Goal: Ask a question: Seek information or help from site administrators or community

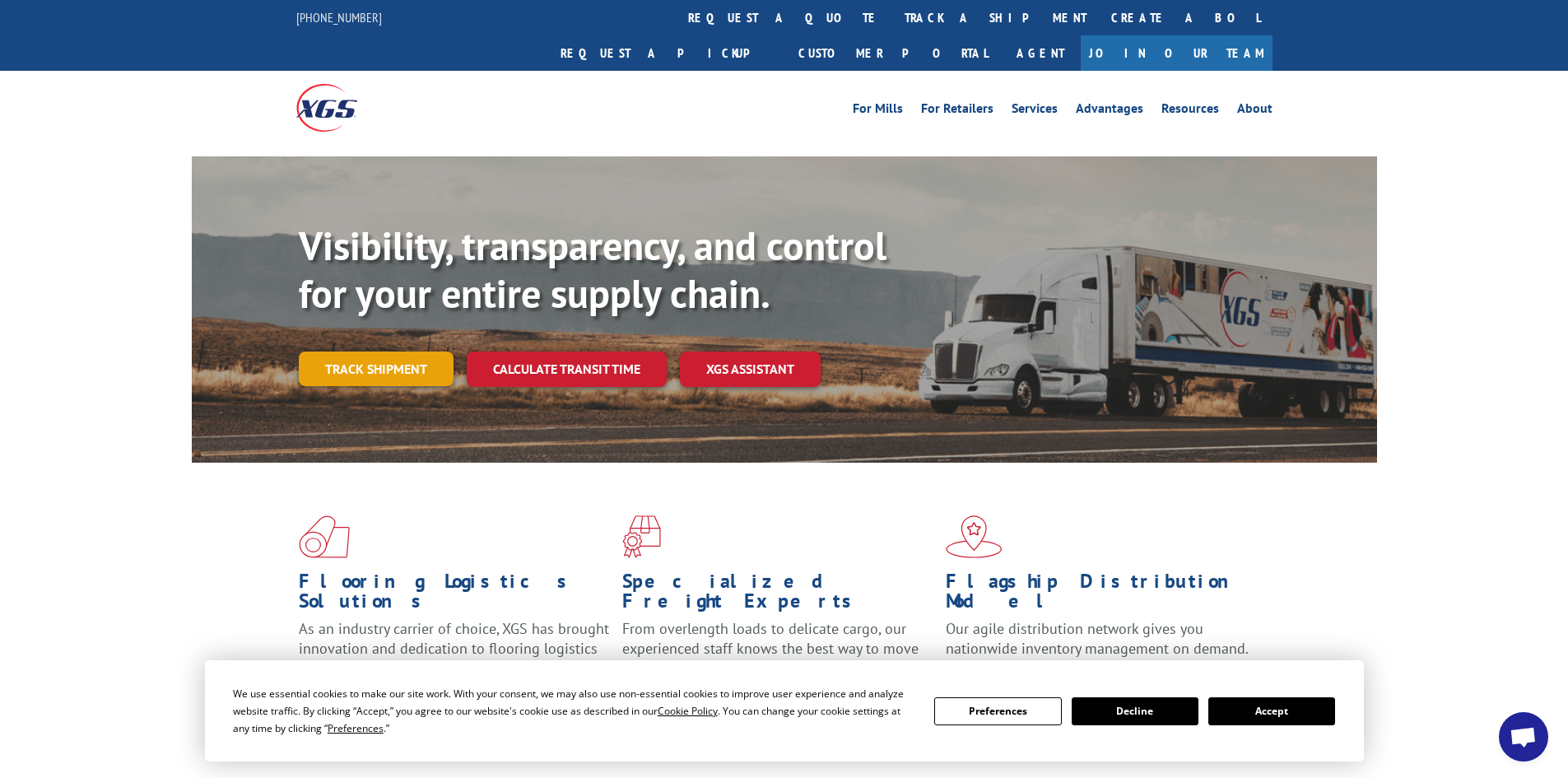
click at [429, 351] on link "Track shipment" at bounding box center [376, 368] width 155 height 35
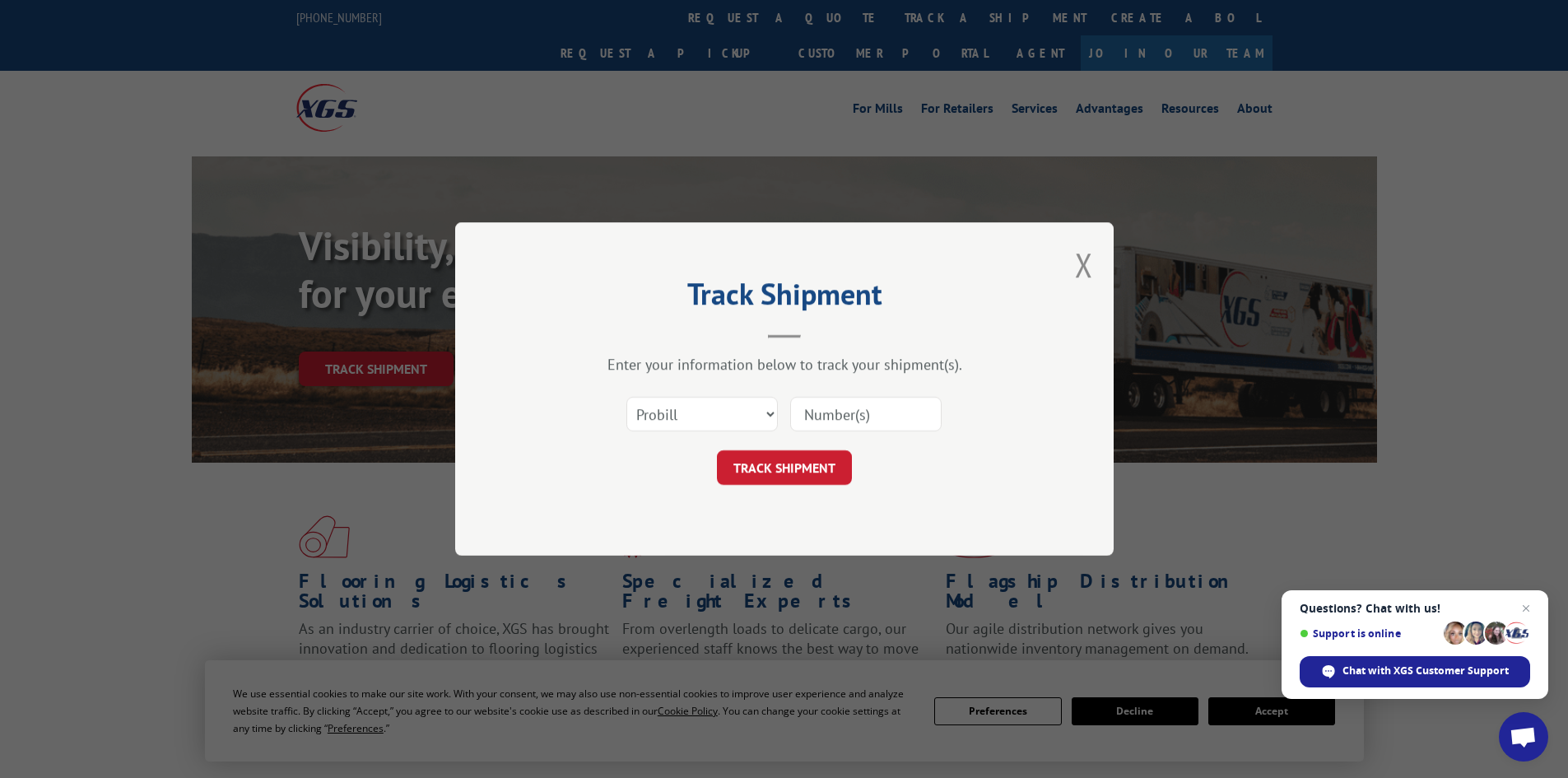
click at [830, 425] on input at bounding box center [866, 414] width 151 height 35
paste input "7080182"
type input "7080182"
click at [835, 458] on button "TRACK SHIPMENT" at bounding box center [784, 467] width 135 height 35
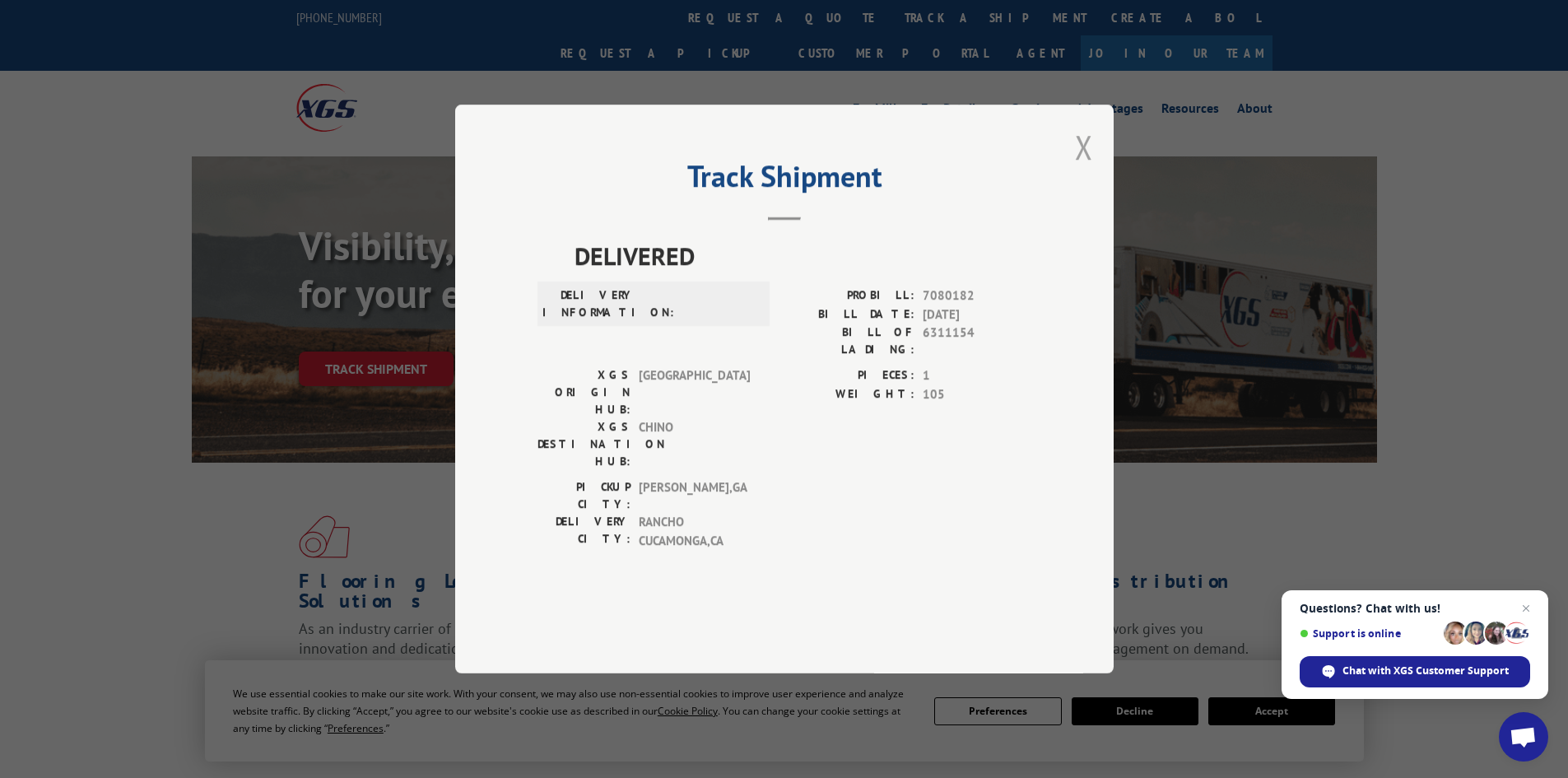
click at [1083, 168] on button "Close modal" at bounding box center [1083, 146] width 18 height 44
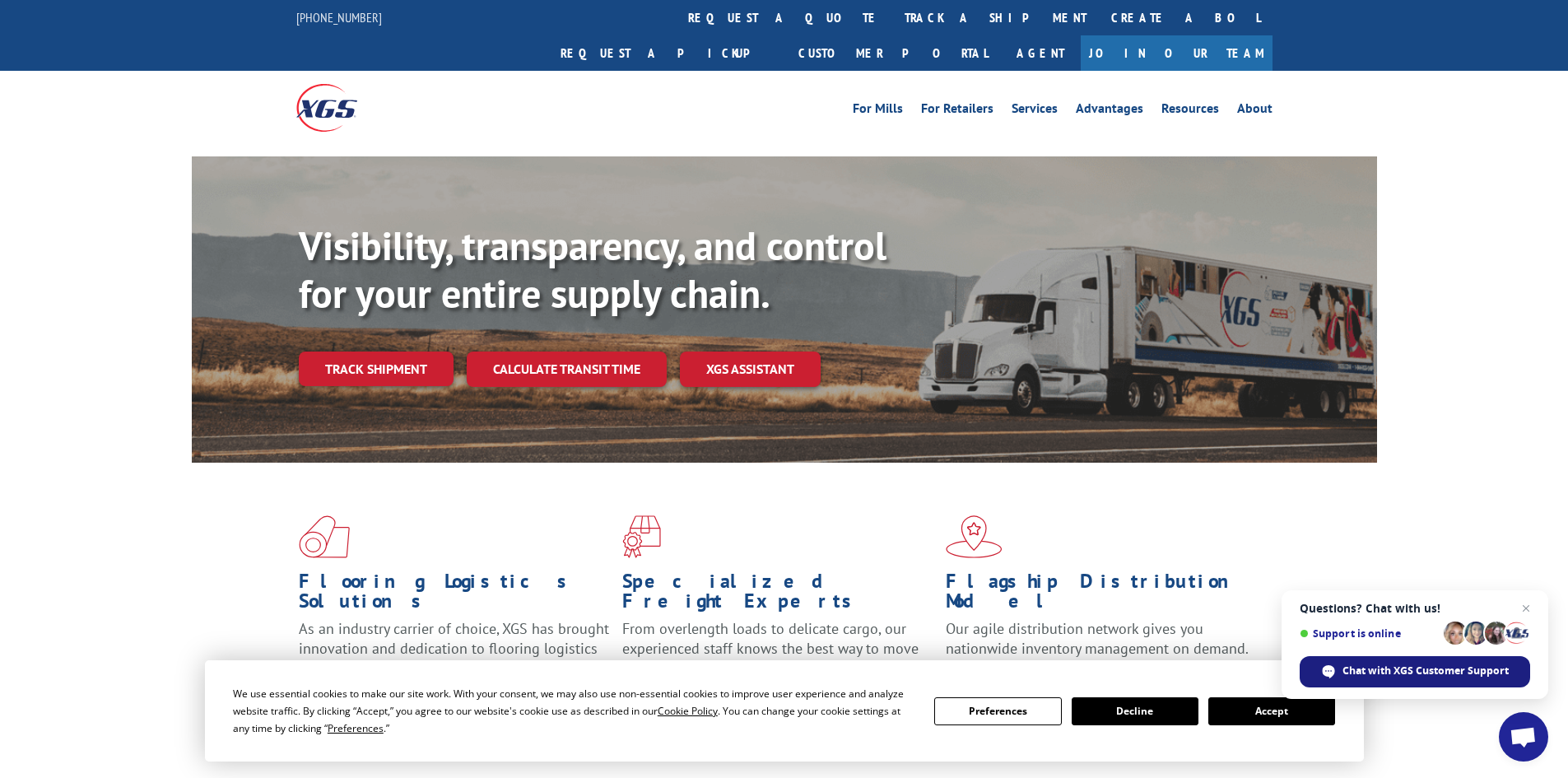
click at [1384, 667] on span "Chat with XGS Customer Support" at bounding box center [1425, 670] width 167 height 15
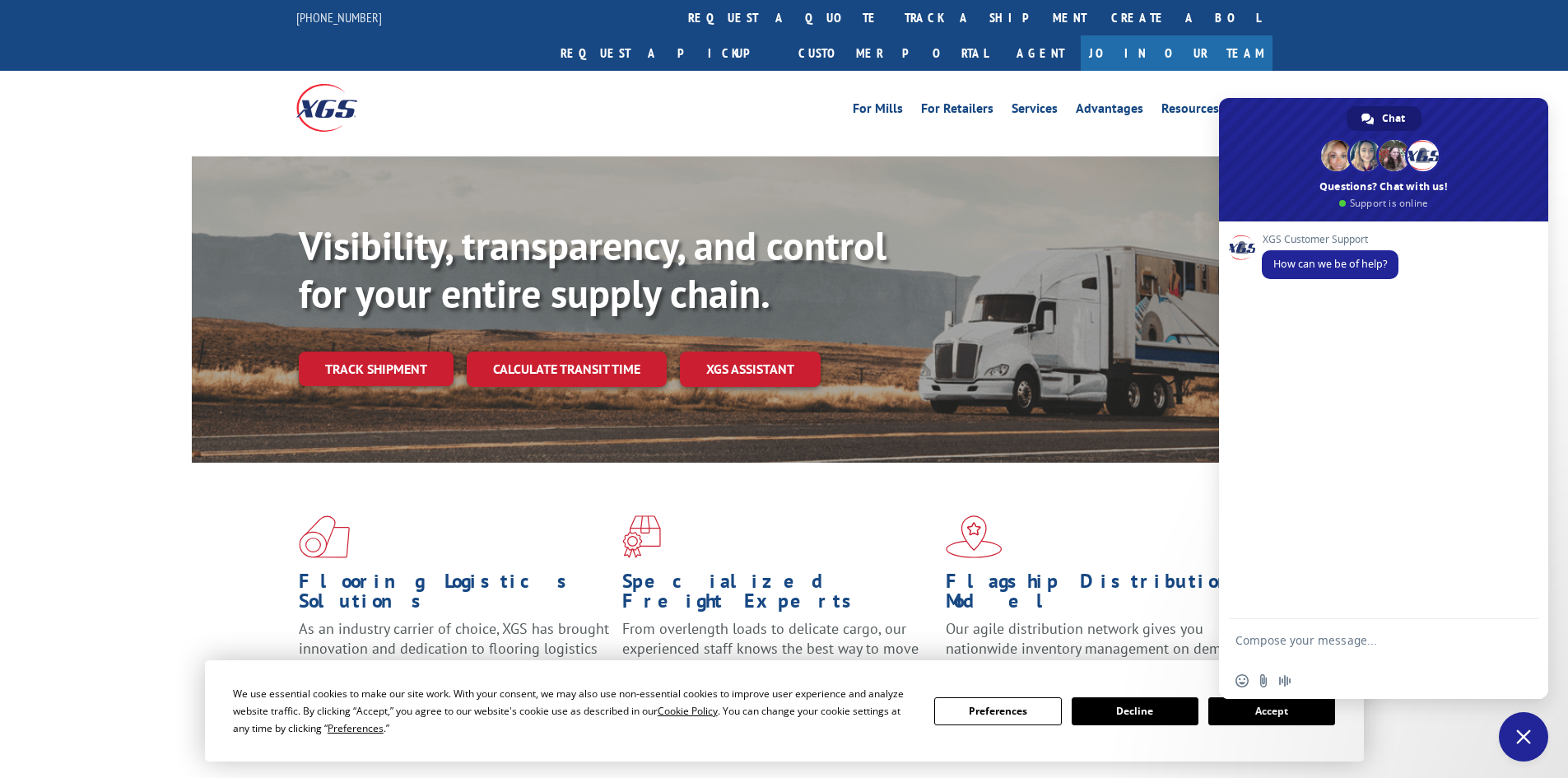
click at [1348, 637] on textarea "Compose your message..." at bounding box center [1365, 647] width 260 height 29
paste textarea "7080182"
click at [1238, 630] on form "7080182 could you provide me a status on this delivery" at bounding box center [1365, 643] width 260 height 47
click at [1234, 641] on div "7080182 could you provide me a status on this delivery" at bounding box center [1383, 643] width 329 height 47
click at [1237, 633] on textarea "7080182 could you provide me a status on this delivery" at bounding box center [1365, 647] width 260 height 29
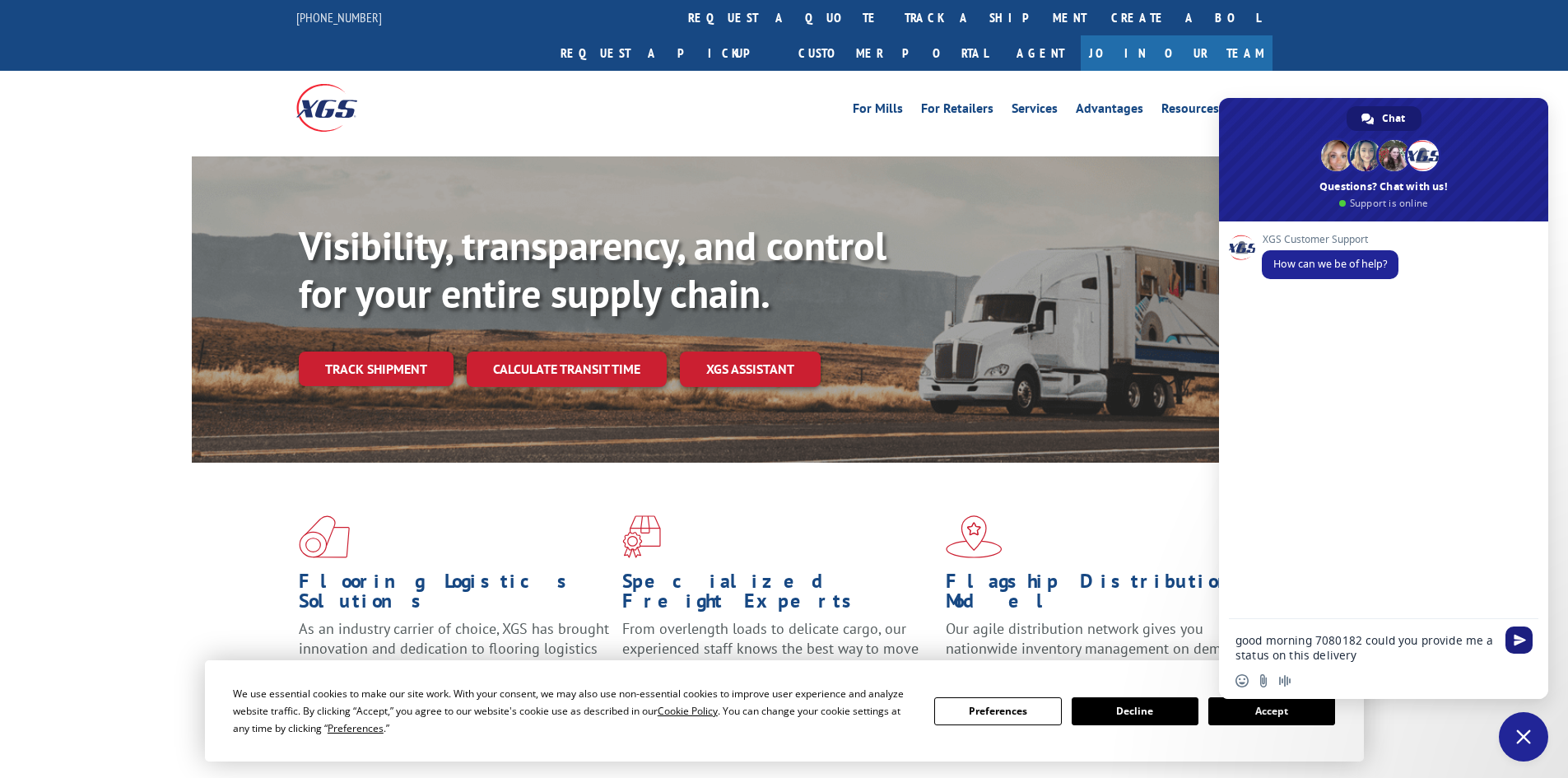
type textarea "good morning 7080182 could you provide me a status on this delivery"
click at [1515, 642] on span "Send" at bounding box center [1520, 640] width 12 height 12
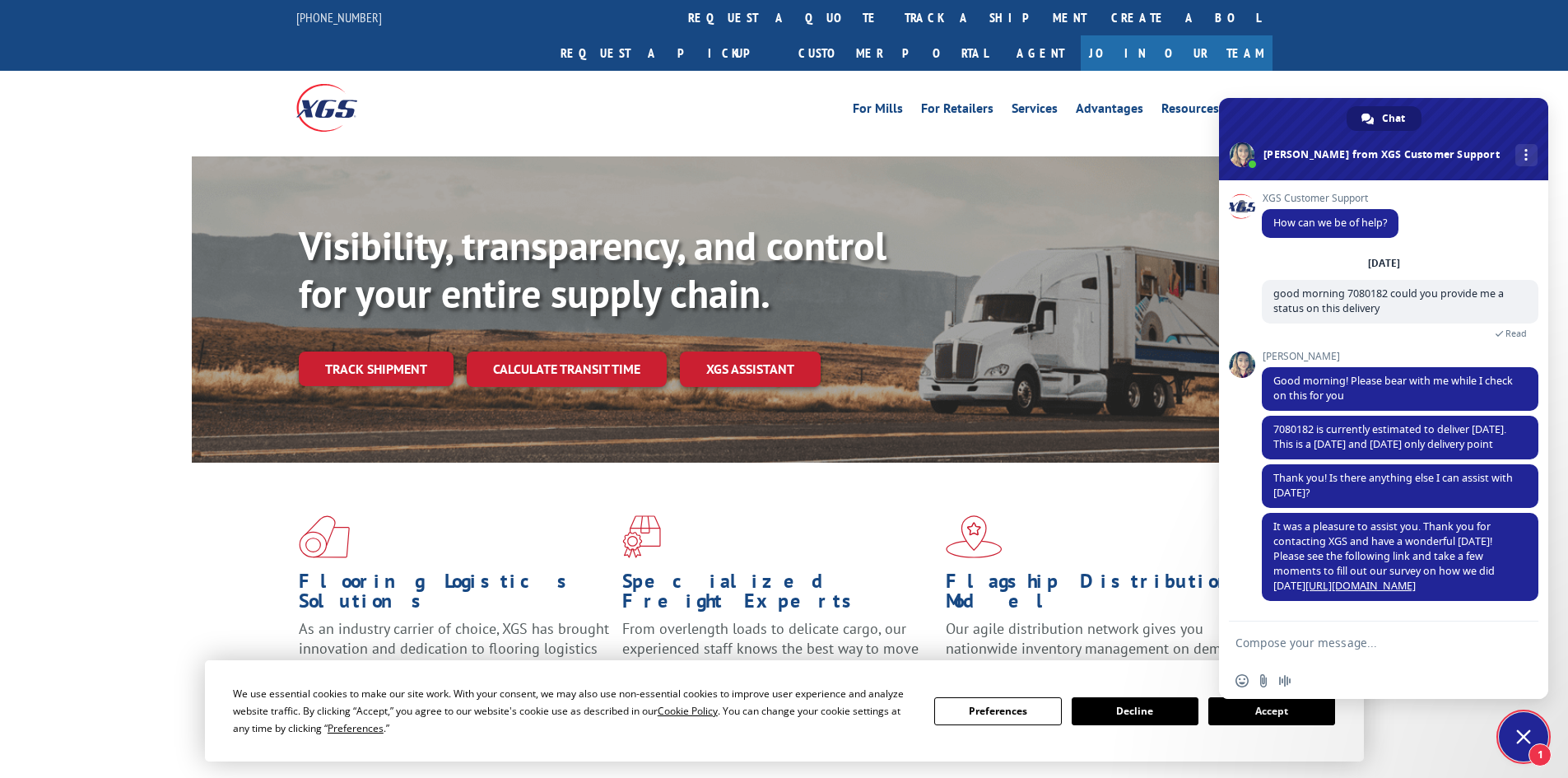
scroll to position [13, 0]
